Goal: Task Accomplishment & Management: Manage account settings

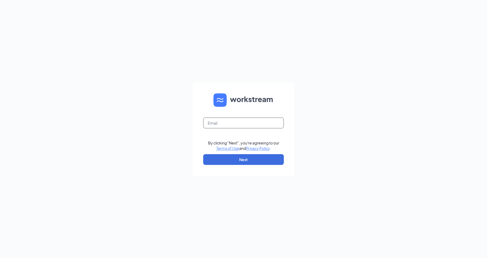
click at [230, 121] on input "text" at bounding box center [243, 123] width 81 height 11
type input "[EMAIL_ADDRESS][DOMAIN_NAME]"
click at [232, 158] on button "Next" at bounding box center [243, 159] width 81 height 11
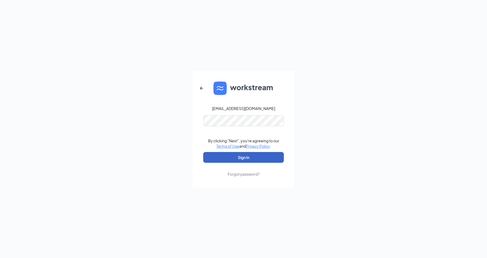
click at [242, 153] on button "Sign In" at bounding box center [243, 157] width 81 height 11
